Goal: Entertainment & Leisure: Consume media (video, audio)

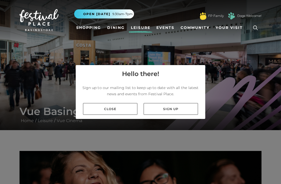
scroll to position [17, 0]
click at [112, 103] on link "Close" at bounding box center [110, 109] width 54 height 12
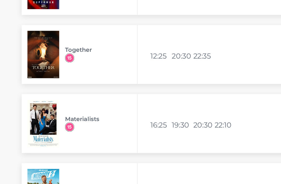
scroll to position [1025, 0]
click at [43, 47] on img at bounding box center [39, 49] width 29 height 43
click at [39, 46] on img at bounding box center [39, 49] width 29 height 43
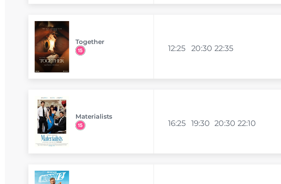
scroll to position [1019, 0]
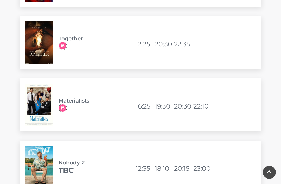
scroll to position [1032, 0]
click at [77, 99] on h3 "Materialists" at bounding box center [91, 100] width 65 height 6
click at [44, 101] on img at bounding box center [39, 104] width 29 height 43
click at [41, 105] on img at bounding box center [39, 104] width 29 height 43
click at [42, 96] on img at bounding box center [39, 104] width 29 height 43
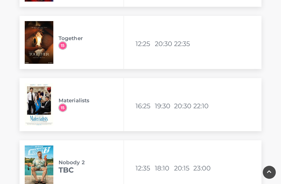
click at [40, 98] on img at bounding box center [39, 104] width 29 height 43
click at [70, 101] on h3 "Materialists" at bounding box center [91, 100] width 65 height 6
click at [84, 101] on h3 "Materialists" at bounding box center [91, 100] width 65 height 6
click at [52, 113] on img at bounding box center [39, 104] width 29 height 43
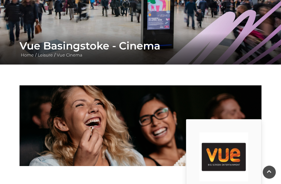
scroll to position [0, 0]
